Goal: Transaction & Acquisition: Purchase product/service

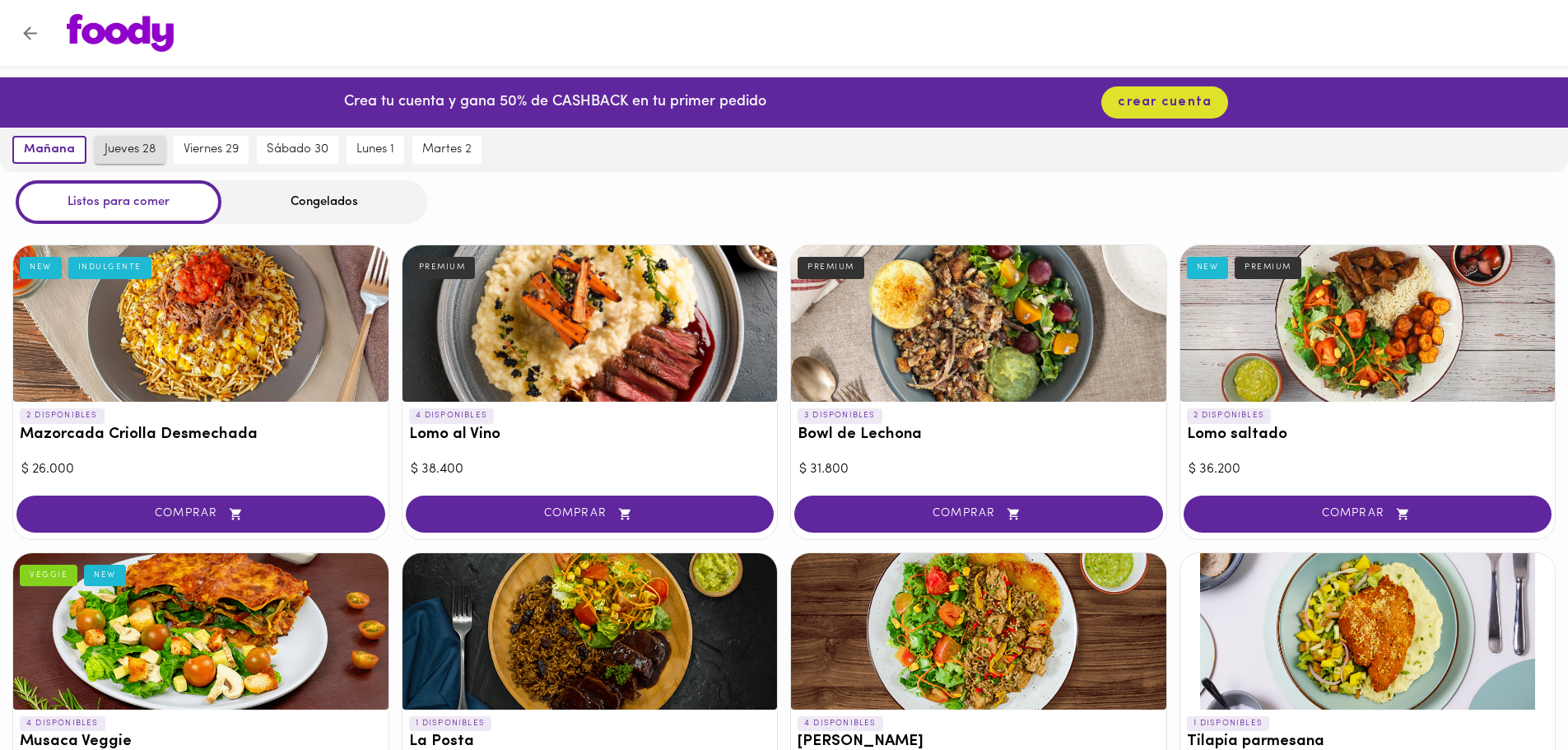
click at [138, 154] on span "jueves 28" at bounding box center [130, 149] width 51 height 15
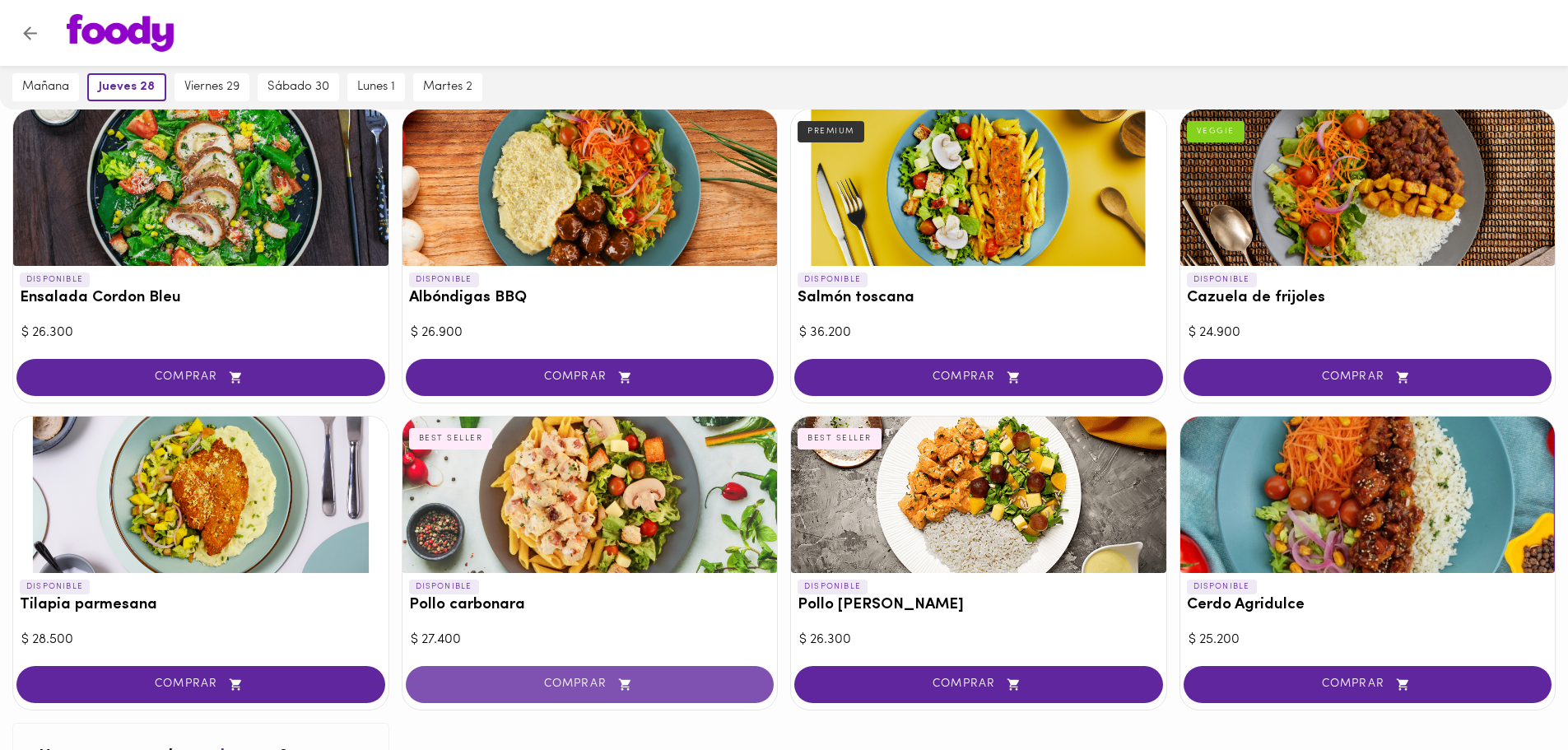
scroll to position [1331, 0]
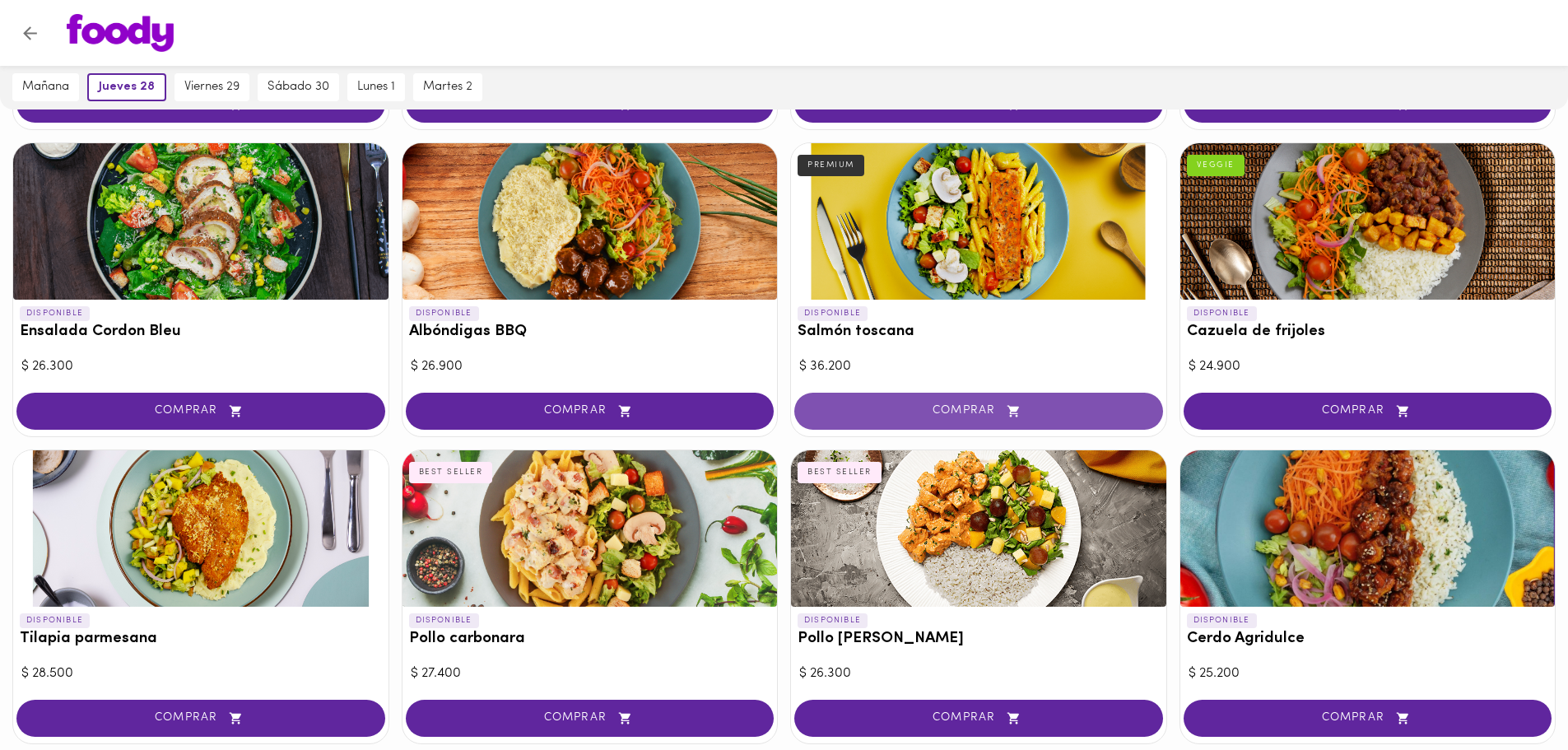
click at [972, 413] on span "COMPRAR" at bounding box center [979, 411] width 328 height 14
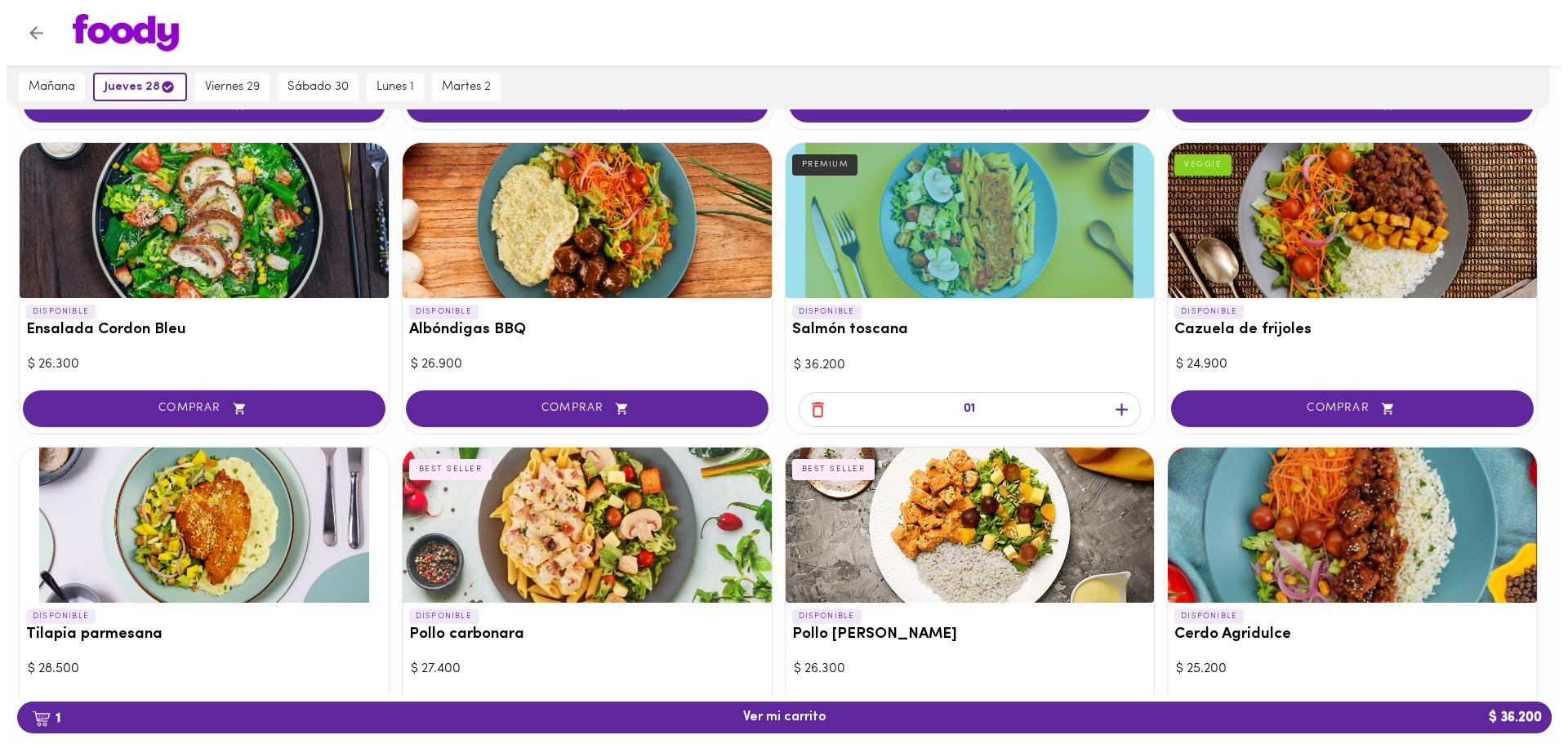
scroll to position [1321, 0]
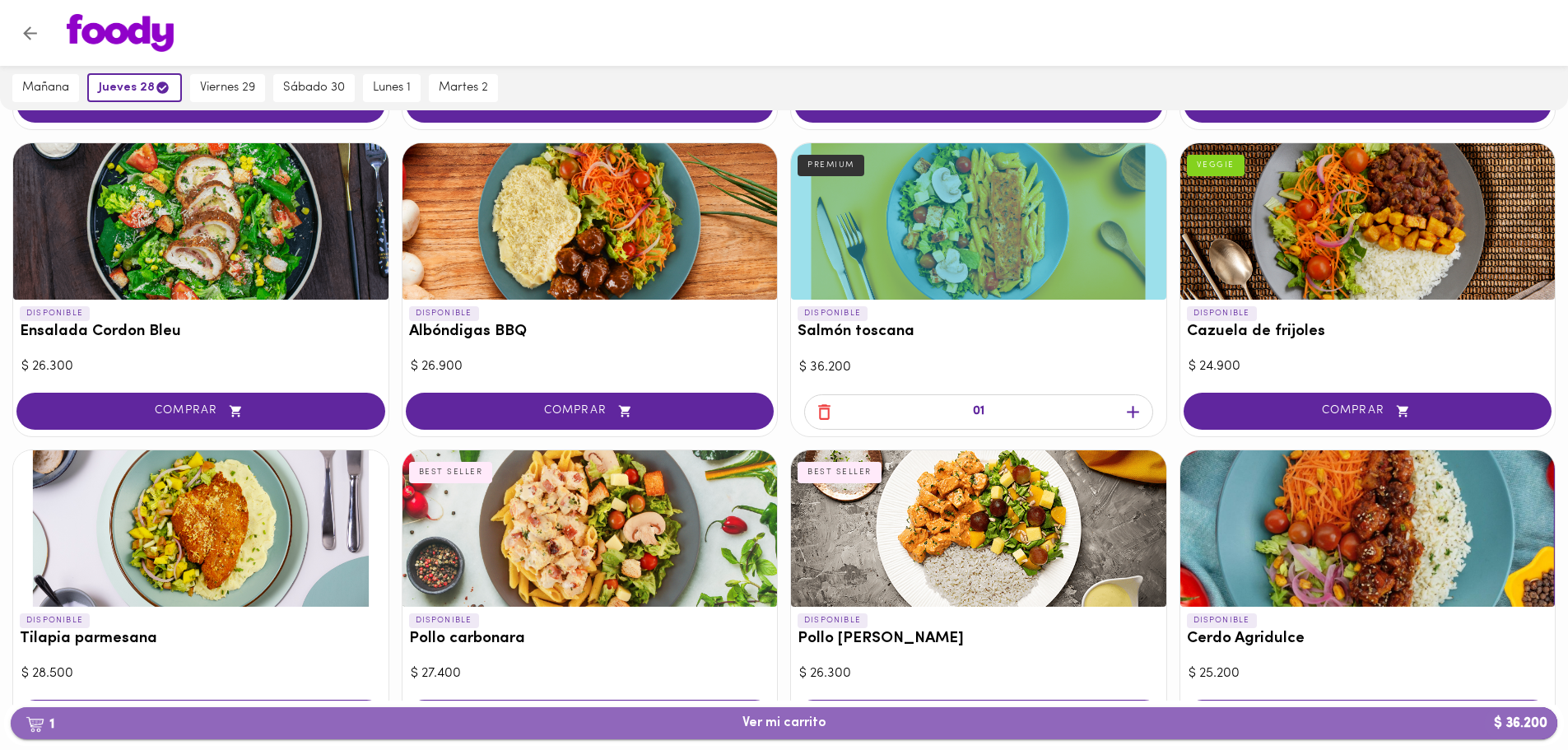
click at [932, 722] on span "1 Ver mi carrito $ 36.200" at bounding box center [784, 723] width 1521 height 15
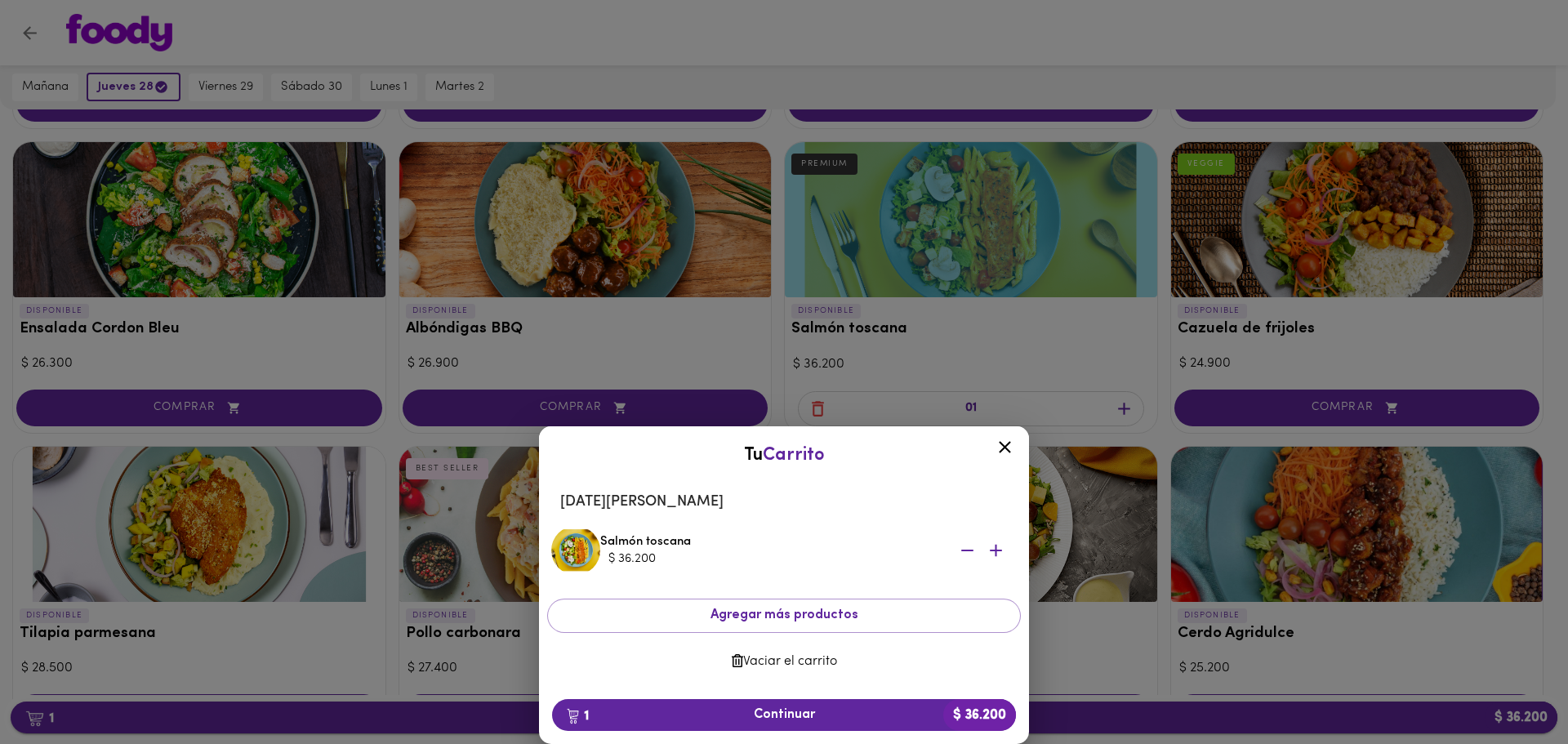
click at [925, 716] on span "1 Continuar $ 36.200" at bounding box center [784, 715] width 438 height 15
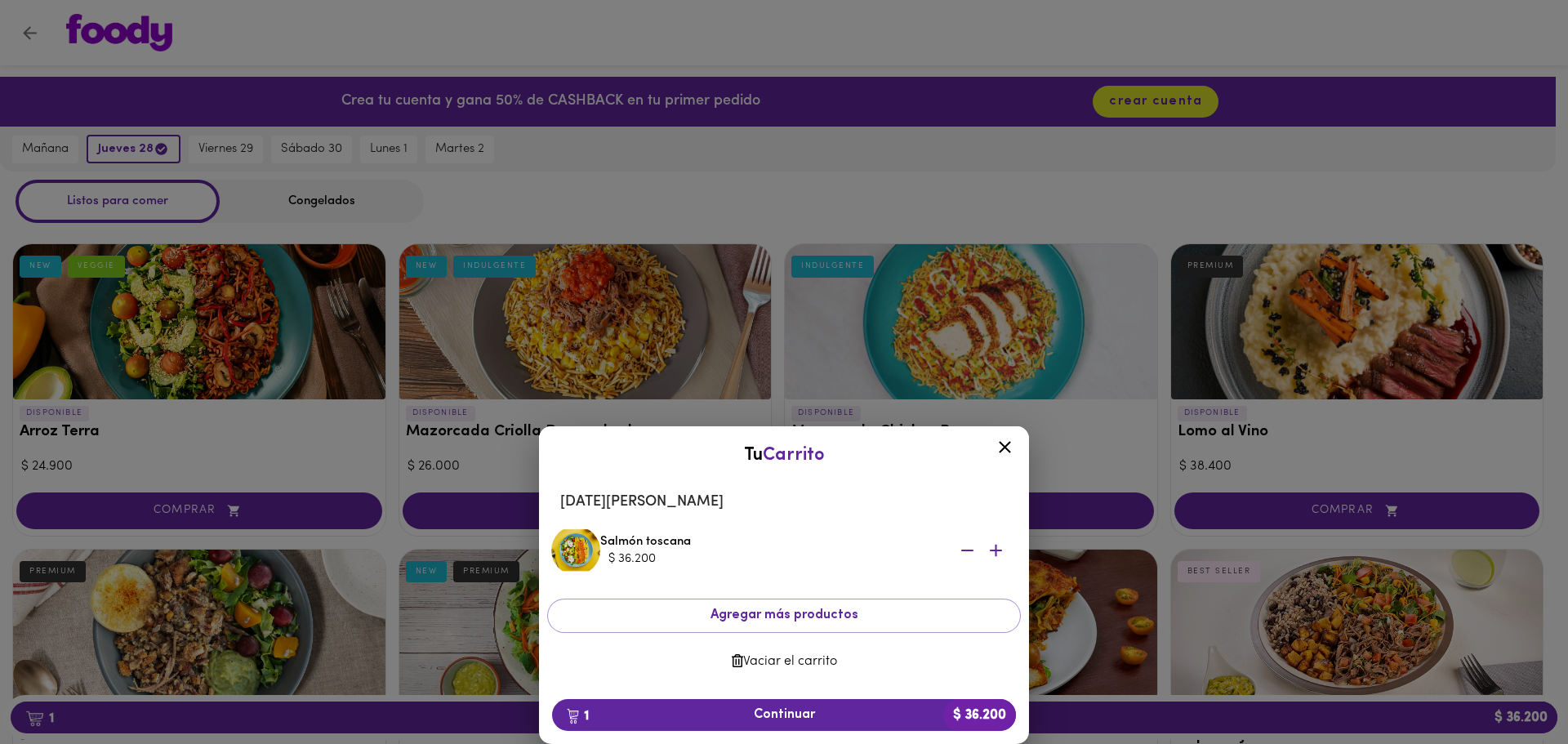
scroll to position [1321, 0]
